Goal: Information Seeking & Learning: Learn about a topic

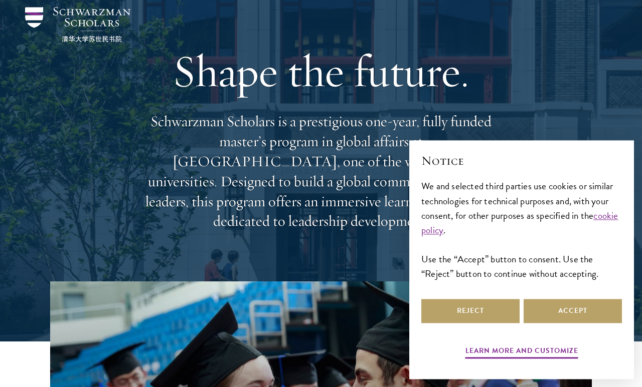
scroll to position [38, 0]
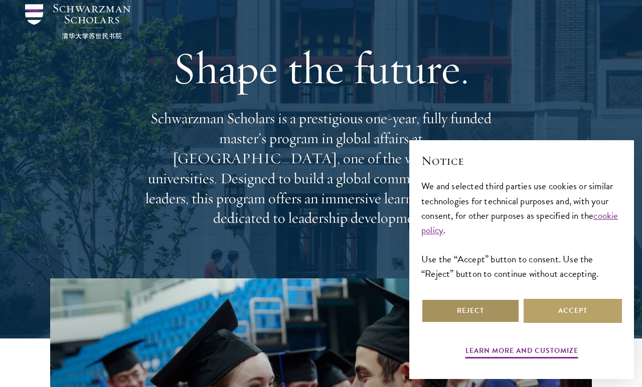
click at [481, 323] on button "Reject" at bounding box center [470, 311] width 98 height 24
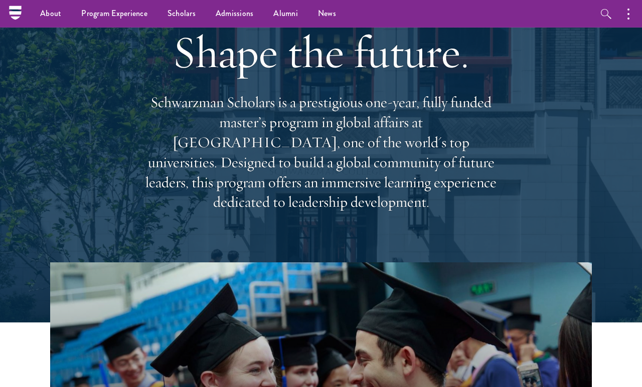
scroll to position [0, 0]
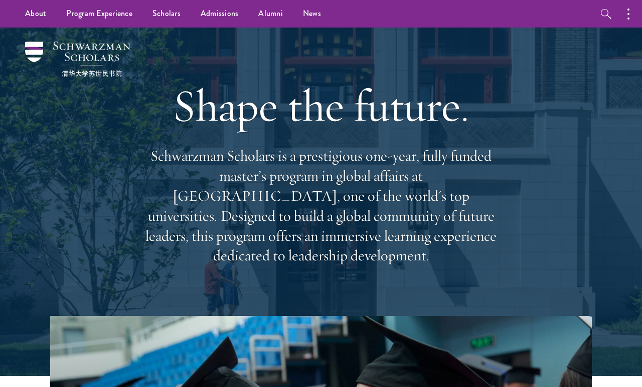
click at [0, 0] on link "Curriculum" at bounding box center [0, 0] width 0 height 0
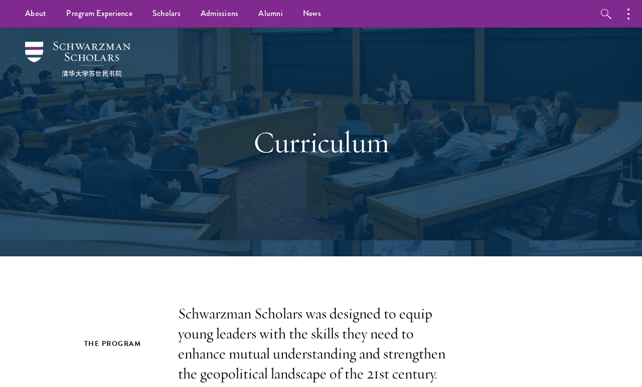
click at [158, 9] on link "Scholars" at bounding box center [166, 14] width 48 height 28
click at [0, 0] on link "Overview" at bounding box center [0, 0] width 0 height 0
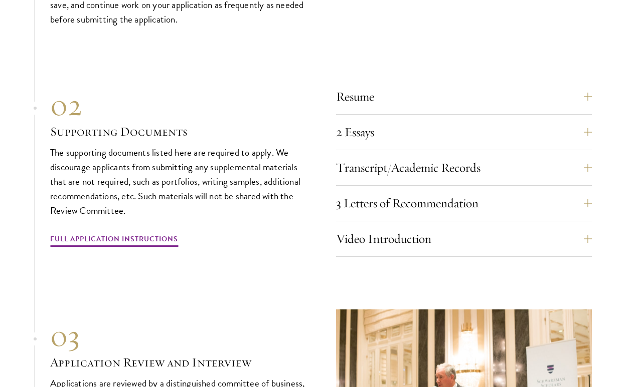
scroll to position [3062, 0]
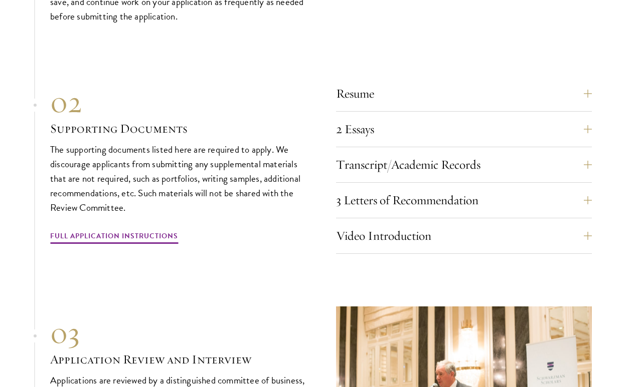
click at [354, 204] on button "3 Letters of Recommendation" at bounding box center [464, 200] width 256 height 24
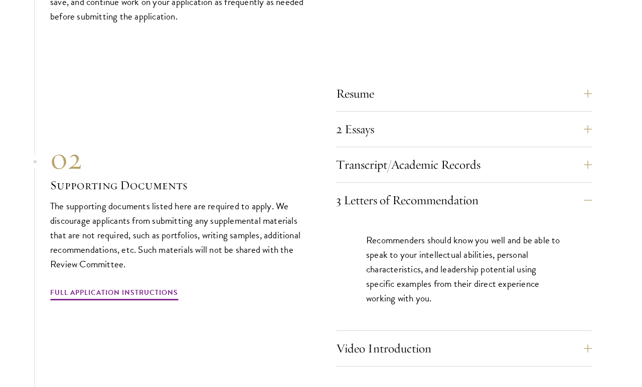
click at [355, 213] on button "3 Letters of Recommendation" at bounding box center [464, 200] width 256 height 24
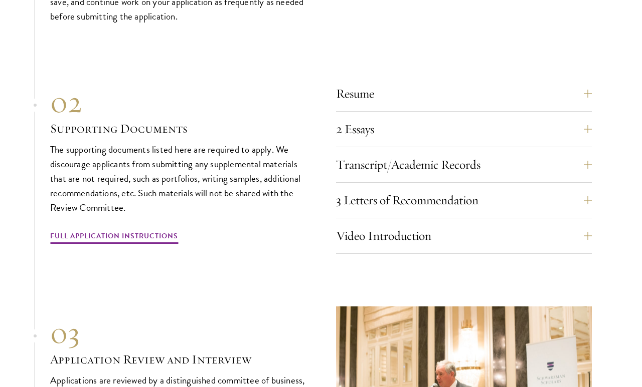
click at [350, 102] on button "Resume" at bounding box center [464, 94] width 256 height 24
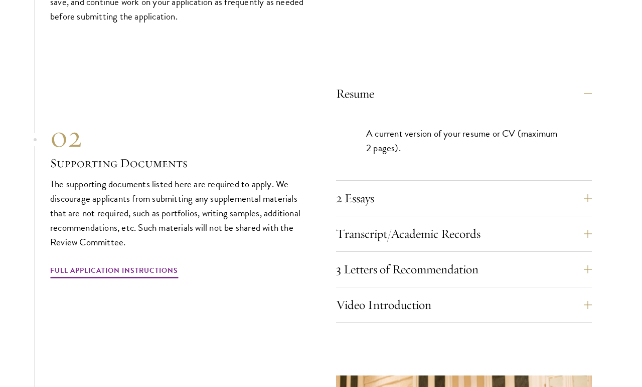
click at [377, 93] on button "Resume" at bounding box center [464, 94] width 256 height 24
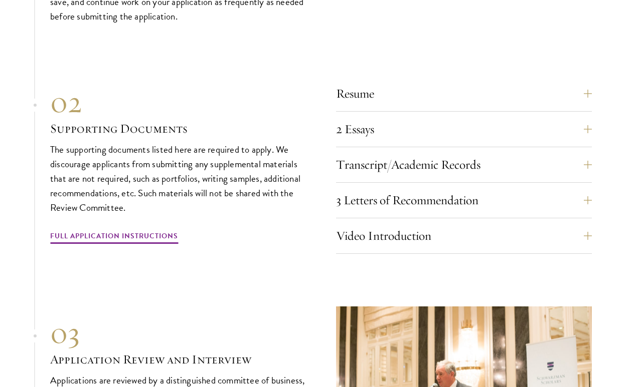
click at [357, 137] on button "2 Essays" at bounding box center [464, 129] width 256 height 24
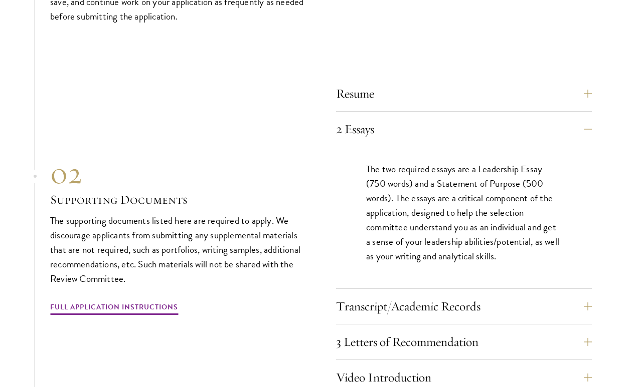
click at [353, 138] on button "2 Essays" at bounding box center [464, 129] width 256 height 24
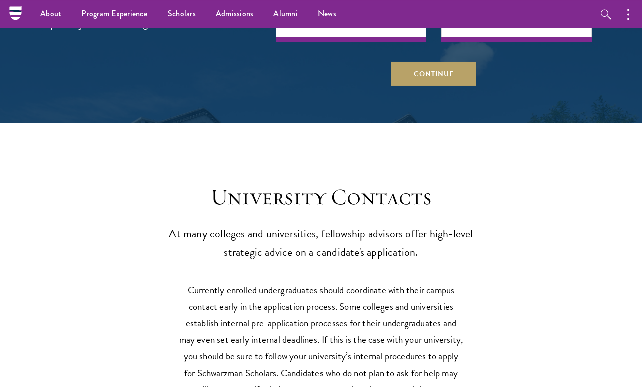
scroll to position [4044, 0]
